Goal: Navigation & Orientation: Find specific page/section

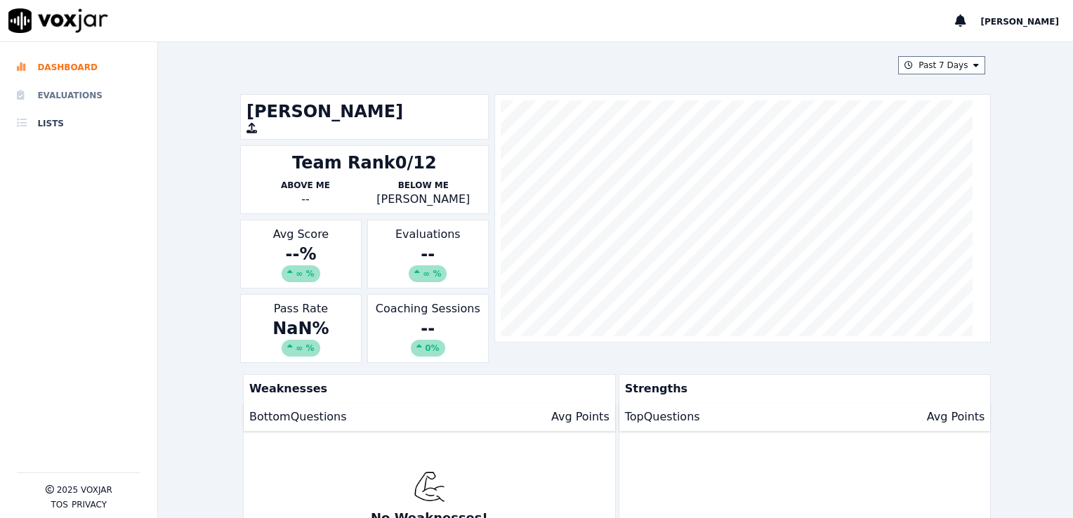
click at [60, 100] on li "Evaluations" at bounding box center [79, 95] width 124 height 28
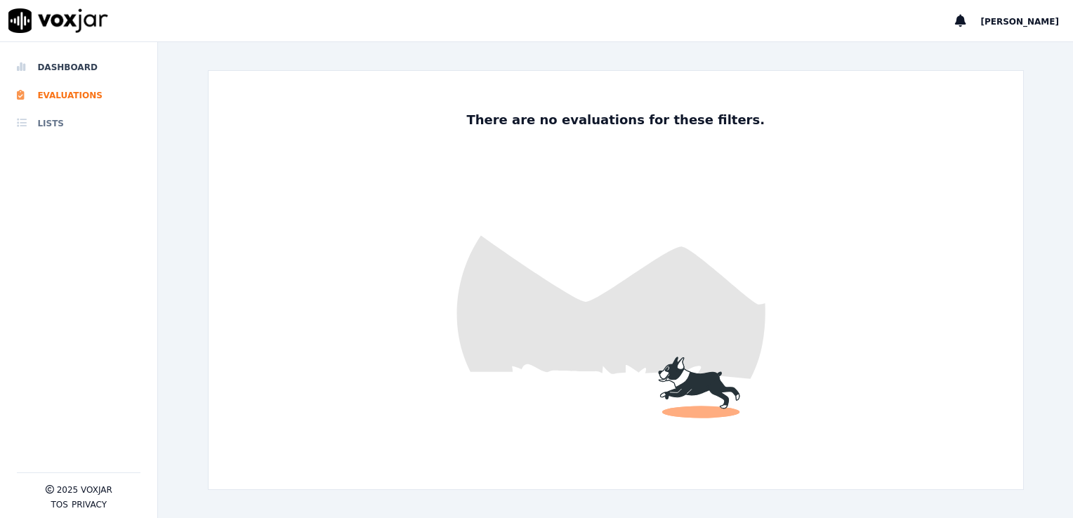
click at [39, 125] on li "Lists" at bounding box center [79, 123] width 124 height 28
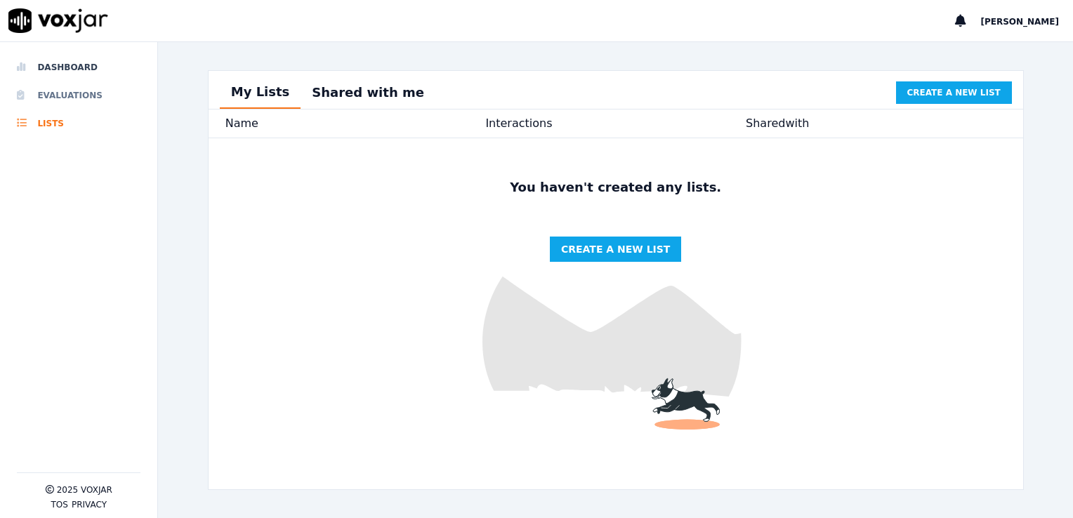
click at [48, 96] on li "Evaluations" at bounding box center [79, 95] width 124 height 28
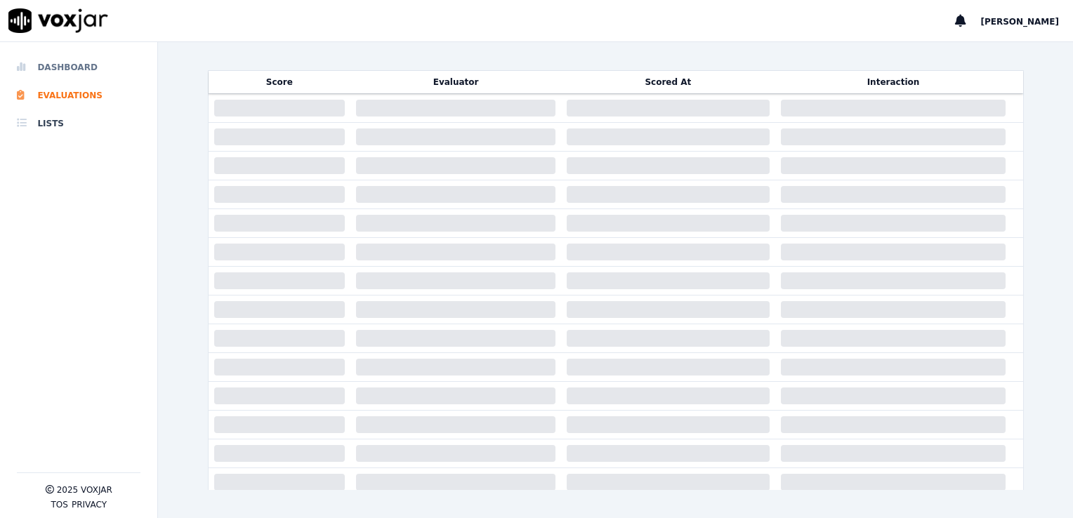
click at [51, 76] on li "Dashboard" at bounding box center [79, 67] width 124 height 28
